Goal: Find specific page/section: Find specific page/section

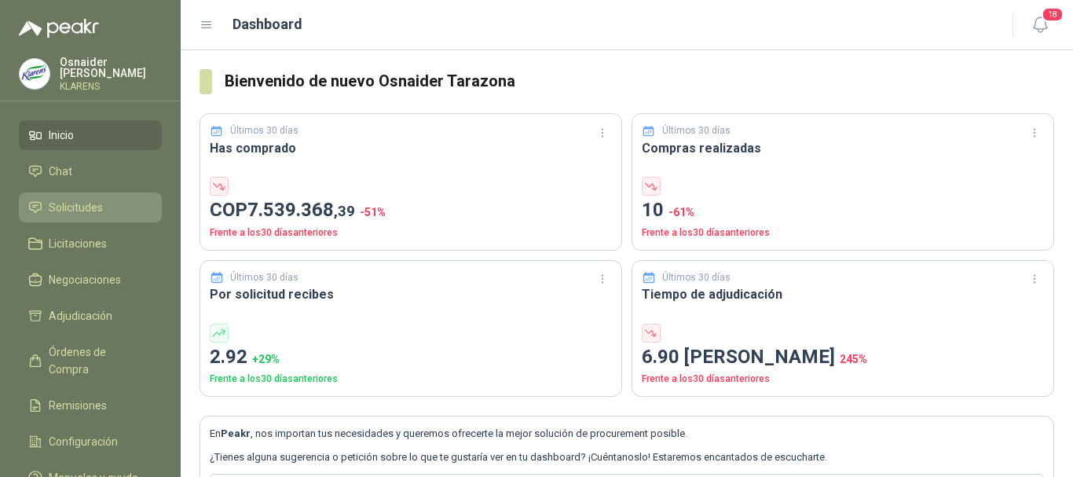
click at [109, 206] on li "Solicitudes" at bounding box center [90, 207] width 124 height 17
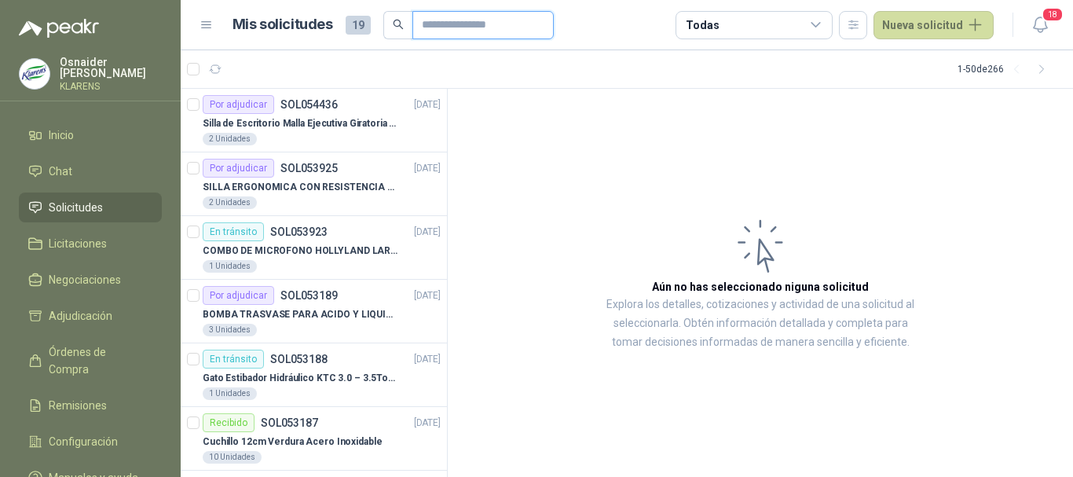
click at [467, 29] on input "text" at bounding box center [477, 25] width 110 height 27
type input "*"
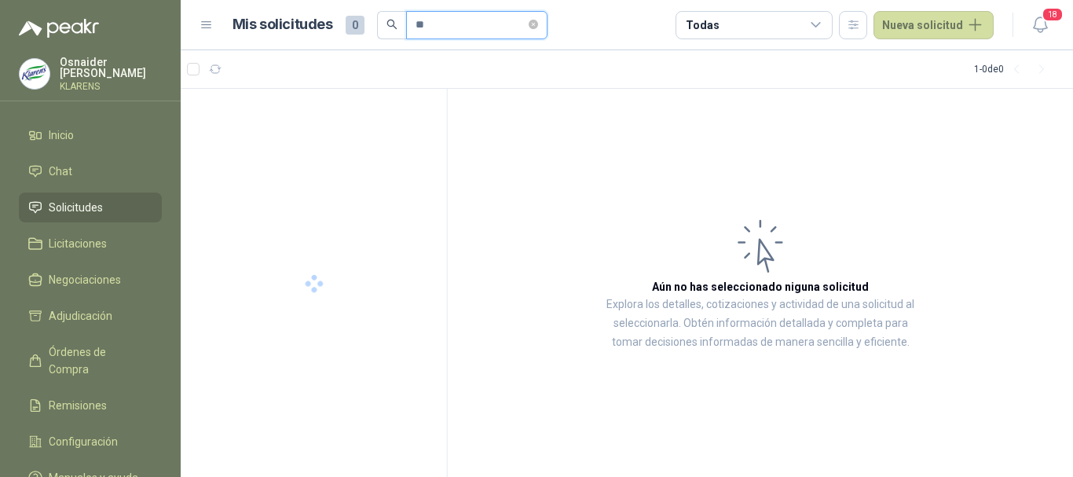
type input "*"
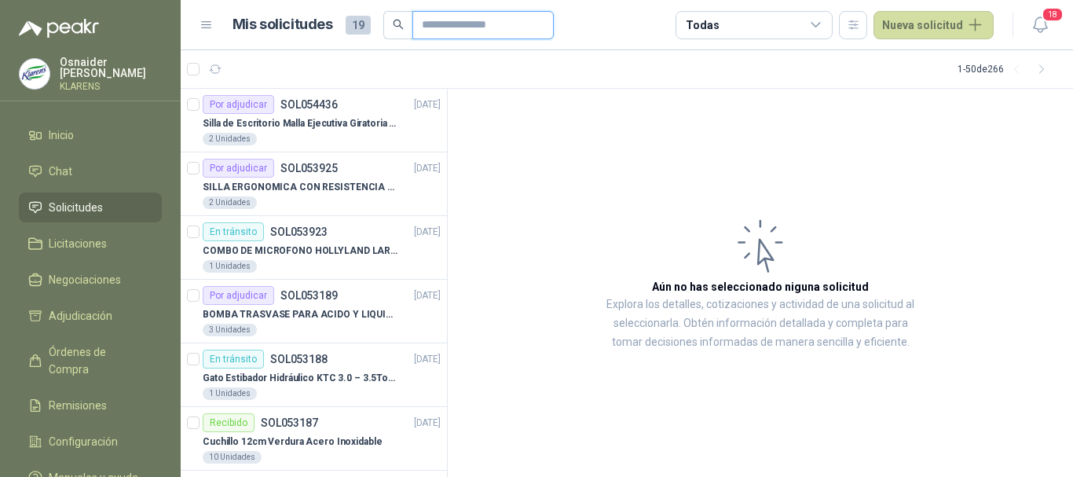
click at [459, 23] on input "text" at bounding box center [477, 25] width 110 height 27
click at [463, 19] on input "text" at bounding box center [477, 25] width 110 height 27
click at [426, 18] on input "text" at bounding box center [477, 25] width 110 height 27
click at [460, 29] on input "text" at bounding box center [477, 25] width 110 height 27
type input "*******"
